Goal: Information Seeking & Learning: Learn about a topic

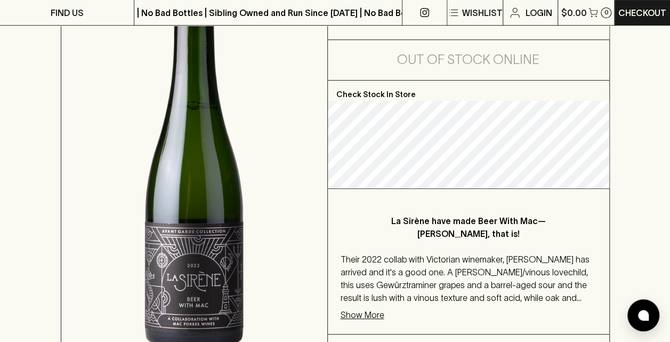
click at [353, 245] on div "La Sirène have made Beer With Mac—Mac Forbes, that is! Their 2022 collab with V…" at bounding box center [469, 261] width 282 height 145
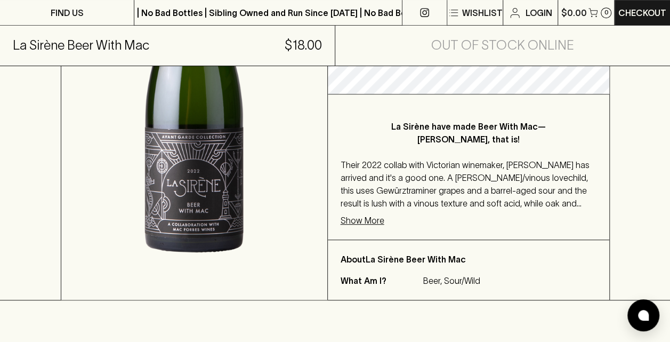
scroll to position [263, 0]
drag, startPoint x: 482, startPoint y: 279, endPoint x: 443, endPoint y: 287, distance: 40.3
click at [443, 287] on div "About La Sirène Beer With Mac What Am I? Beer, Sour/Wild" at bounding box center [469, 269] width 282 height 60
copy p "Sour/Wild"
click at [368, 213] on p "Show More" at bounding box center [363, 219] width 44 height 13
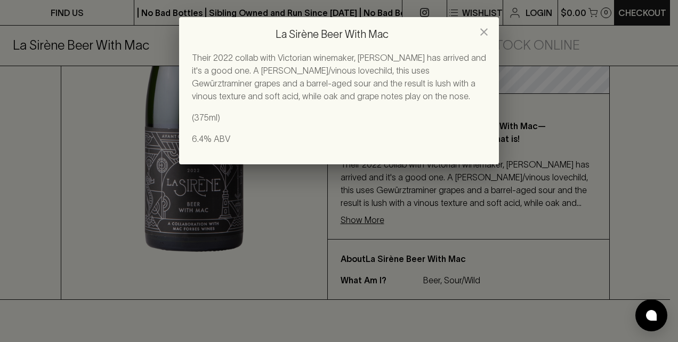
click at [485, 28] on icon "close" at bounding box center [484, 32] width 13 height 13
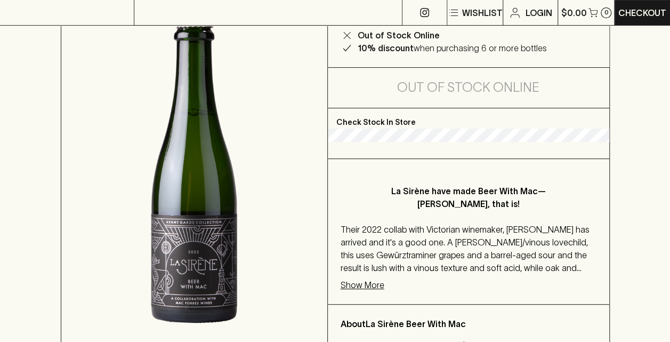
scroll to position [141, 0]
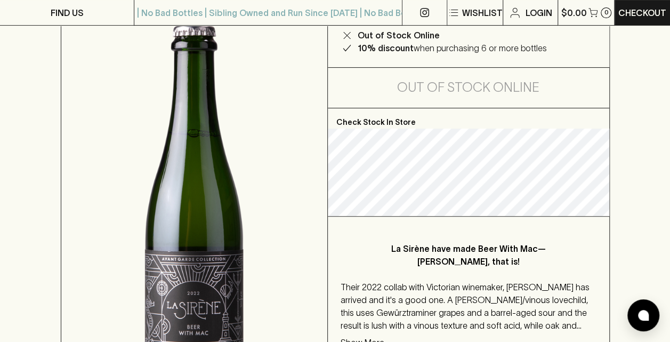
click at [371, 289] on p "Their 2022 collab with Victorian winemaker, [PERSON_NAME] has arrived and it's …" at bounding box center [469, 306] width 256 height 51
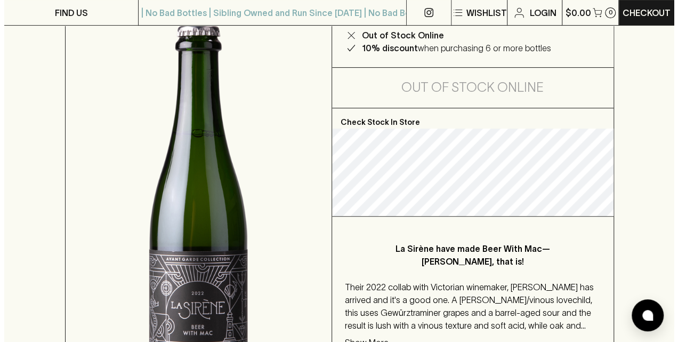
scroll to position [163, 0]
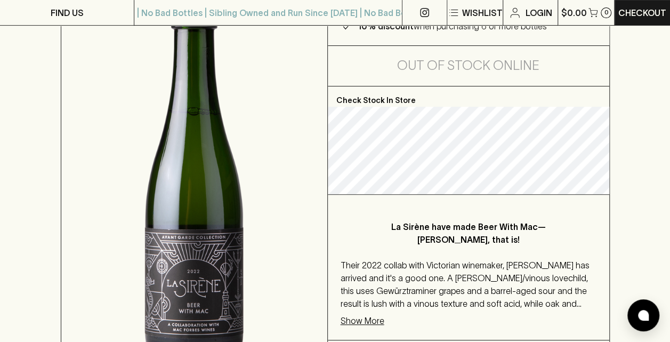
click at [361, 322] on p "Show More" at bounding box center [363, 320] width 44 height 13
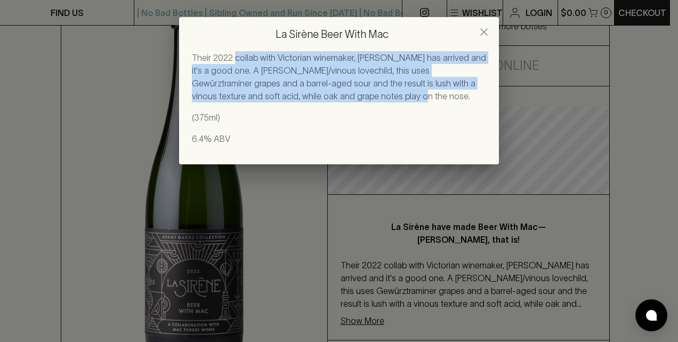
drag, startPoint x: 342, startPoint y: 90, endPoint x: 233, endPoint y: 58, distance: 114.1
click at [233, 58] on p "Their 2022 collab with Victorian winemaker, [PERSON_NAME] has arrived and it's …" at bounding box center [339, 76] width 294 height 51
copy p "collab with Victorian winemaker, [PERSON_NAME] has arrived and it's a good one.…"
